Goal: Transaction & Acquisition: Book appointment/travel/reservation

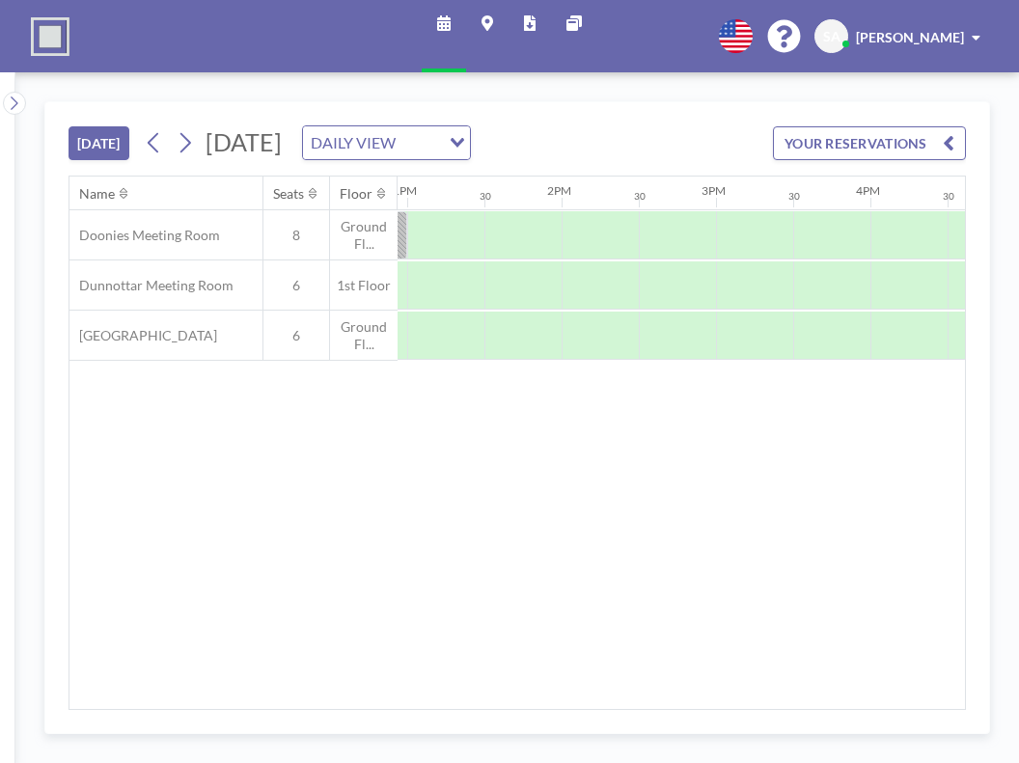
scroll to position [0, 1974]
click at [782, 548] on div "Name Seats Floor 12AM 30 1AM 30 2AM 30 3AM 30 4AM 30 5AM 30 6AM 30 7AM 30 8AM 3…" at bounding box center [516, 443] width 895 height 532
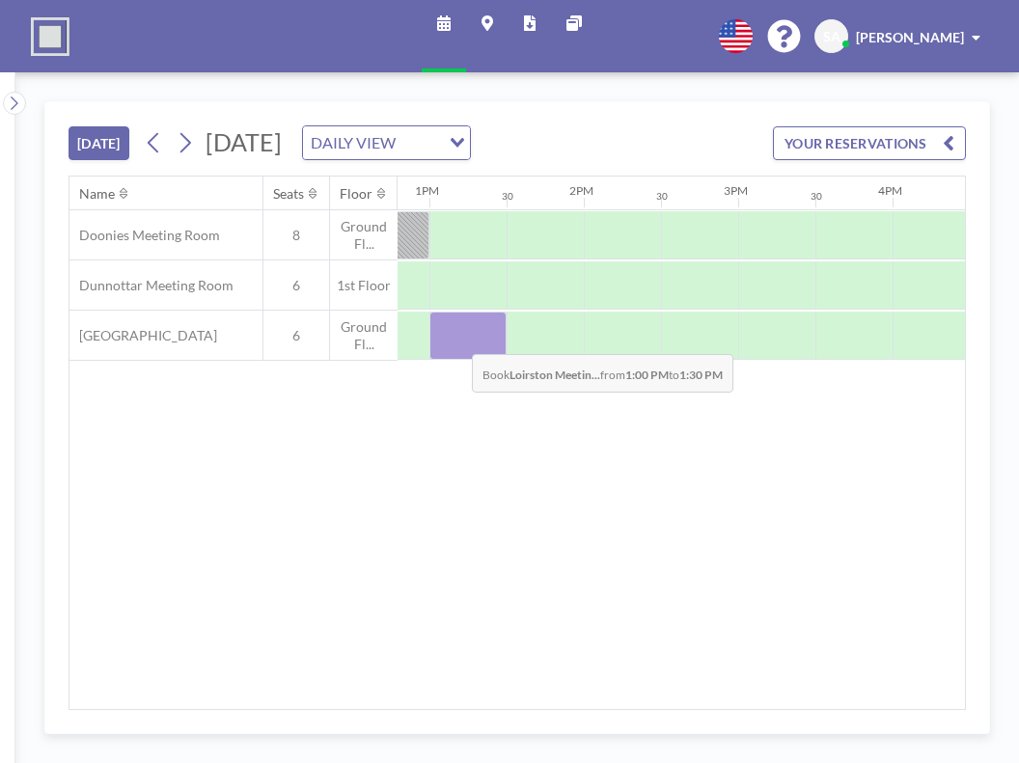
click at [456, 340] on div at bounding box center [467, 336] width 77 height 48
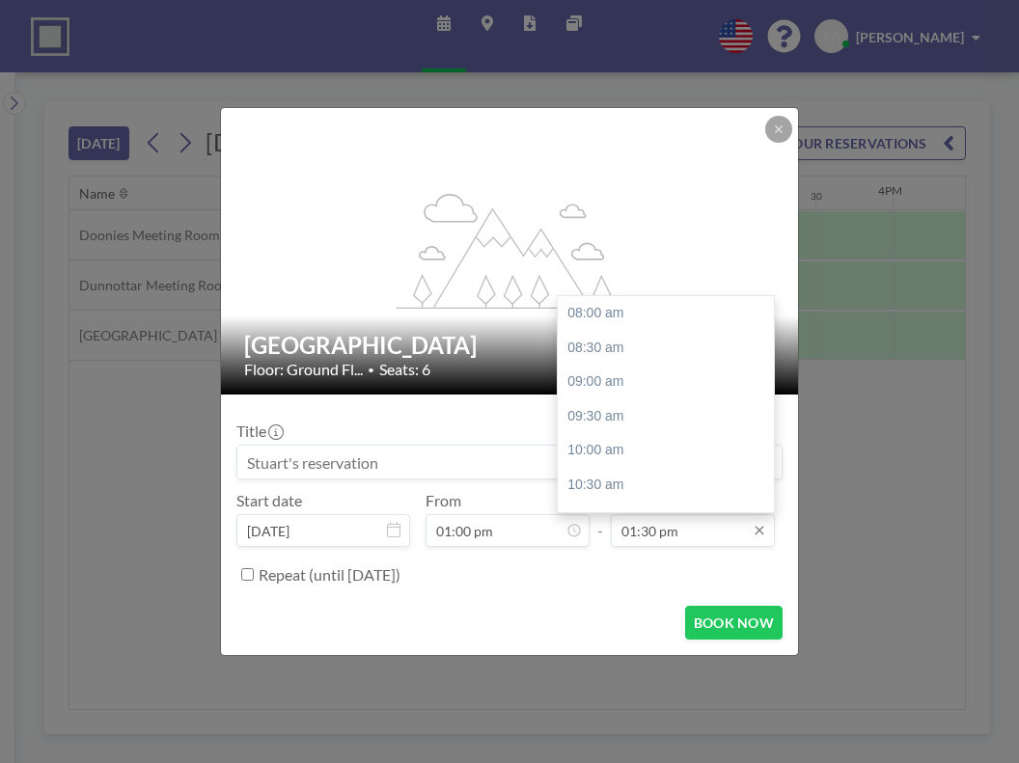
scroll to position [378, 0]
click at [650, 419] on div "03:00 pm" at bounding box center [671, 415] width 226 height 35
type input "03:00 pm"
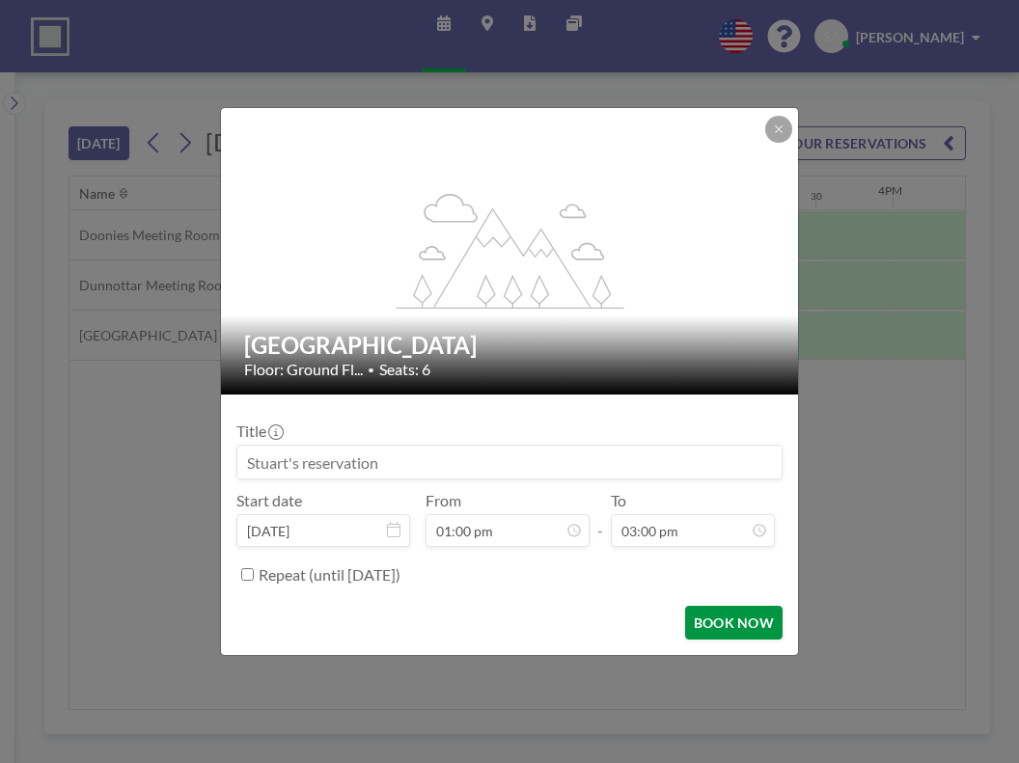
scroll to position [480, 0]
click at [901, 505] on div "flex-grow: 1.2; [GEOGRAPHIC_DATA] Floor: Ground Fl... • Seats: 6 Title Start da…" at bounding box center [509, 381] width 1019 height 763
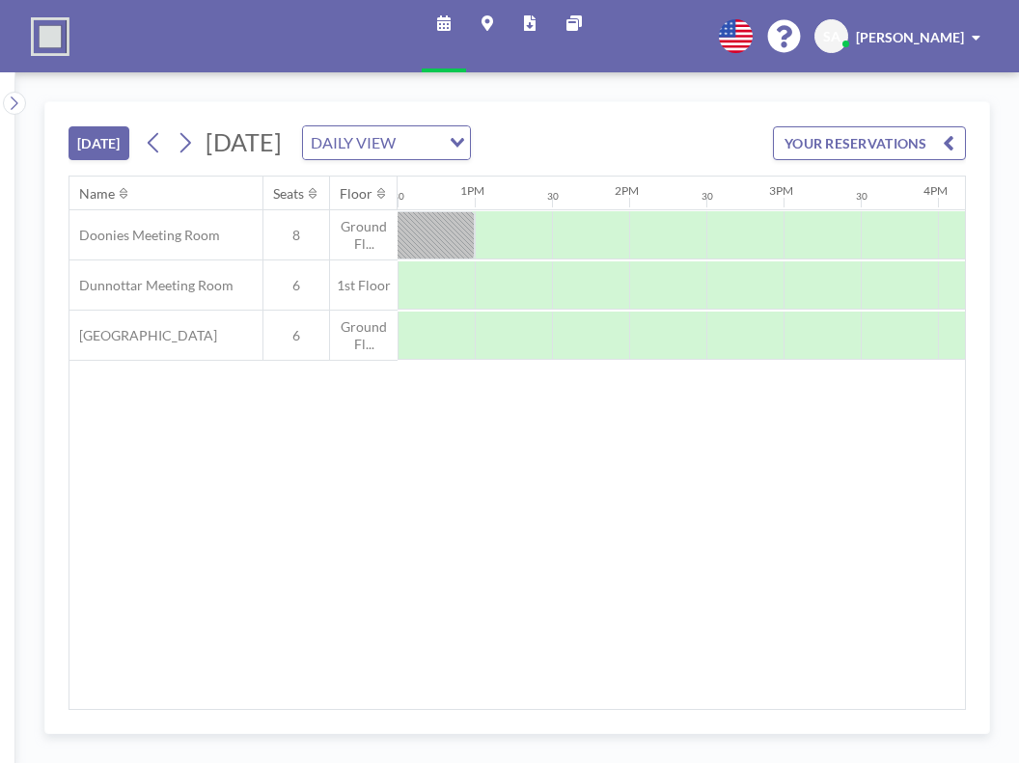
scroll to position [0, 1880]
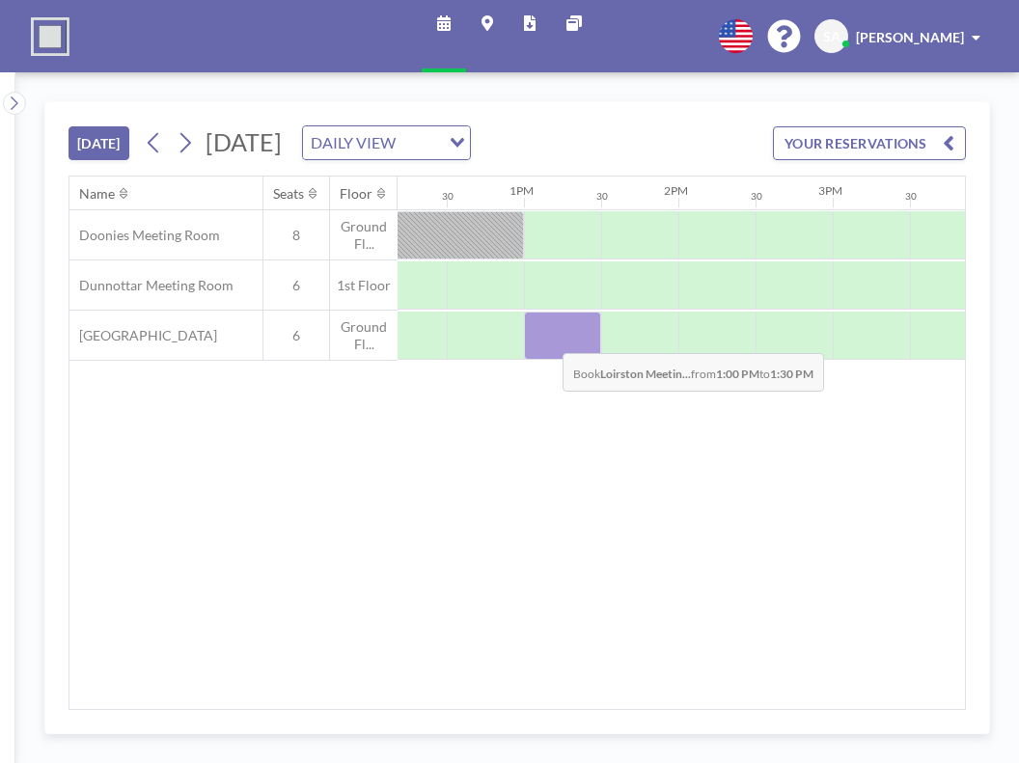
click at [547, 339] on div at bounding box center [562, 336] width 77 height 48
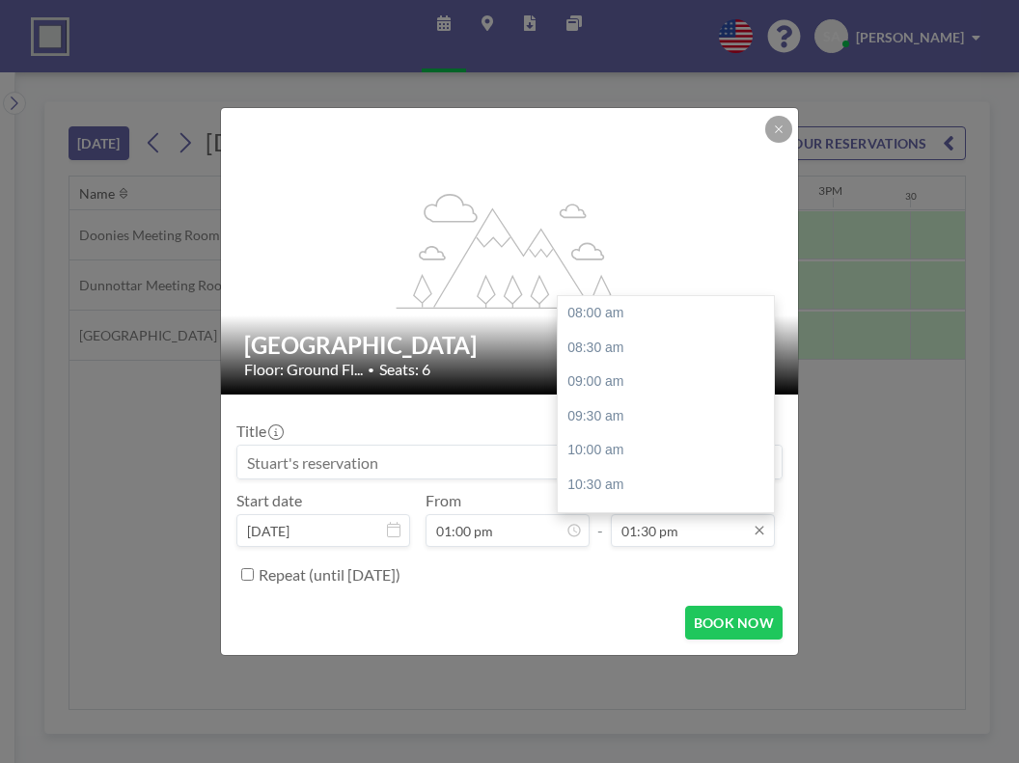
scroll to position [378, 0]
click at [727, 530] on input "01:30 pm" at bounding box center [693, 530] width 164 height 33
click at [640, 424] on div "03:00 pm" at bounding box center [671, 415] width 226 height 35
type input "03:00 pm"
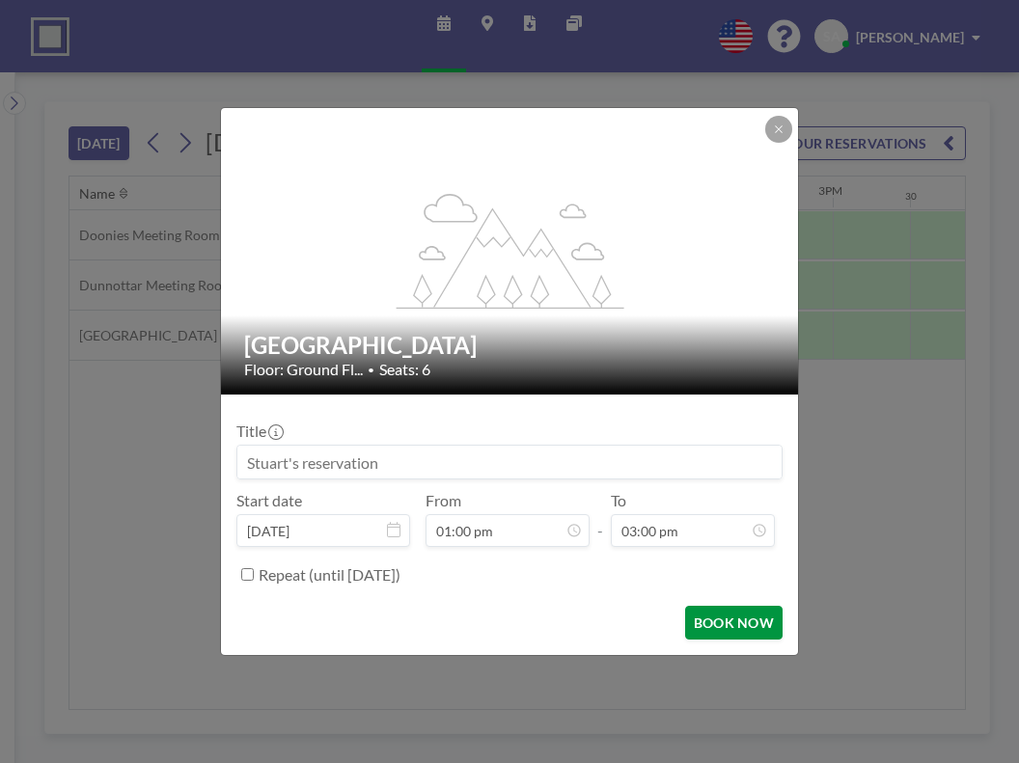
scroll to position [480, 0]
click at [722, 617] on button "BOOK NOW" at bounding box center [733, 623] width 97 height 34
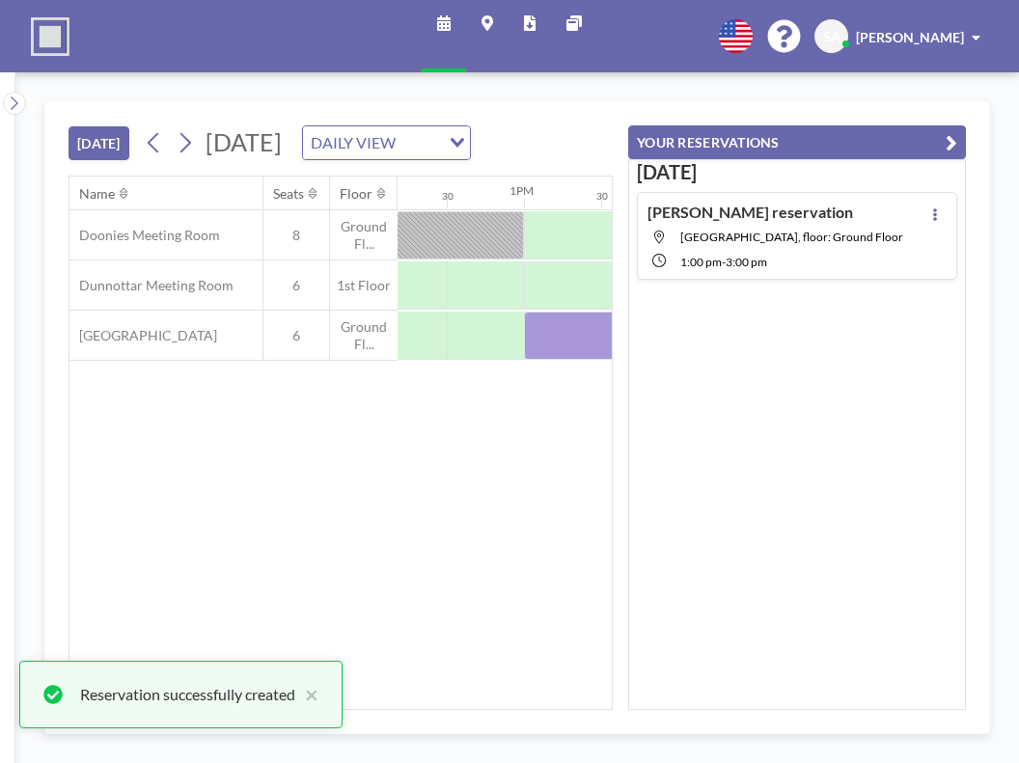
click at [956, 144] on icon "button" at bounding box center [951, 142] width 12 height 23
